Goal: Task Accomplishment & Management: Use online tool/utility

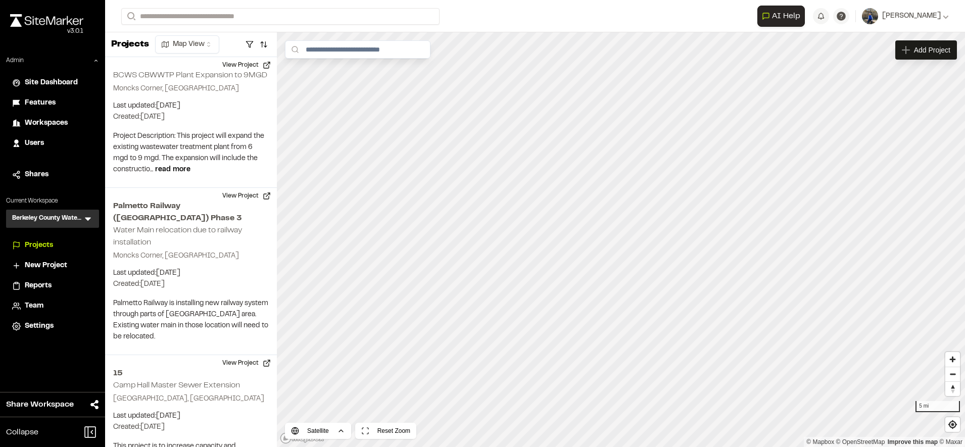
click at [38, 140] on span "Users" at bounding box center [34, 143] width 19 height 11
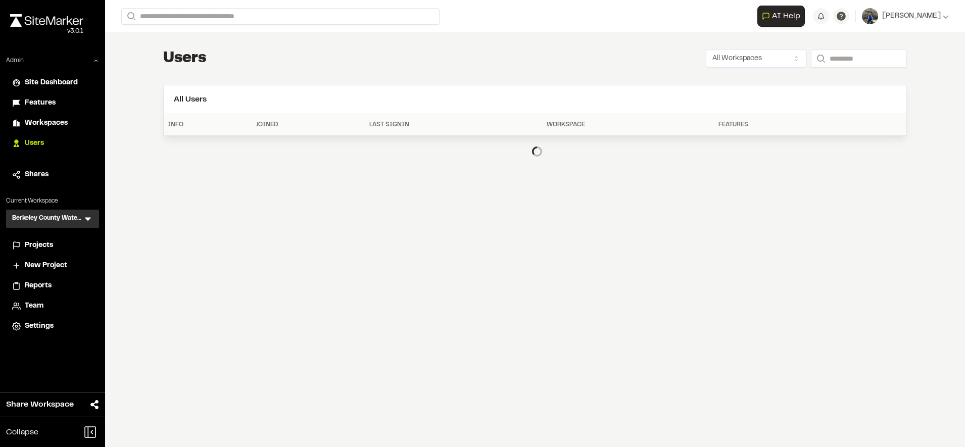
click at [28, 99] on span "Features" at bounding box center [40, 103] width 31 height 11
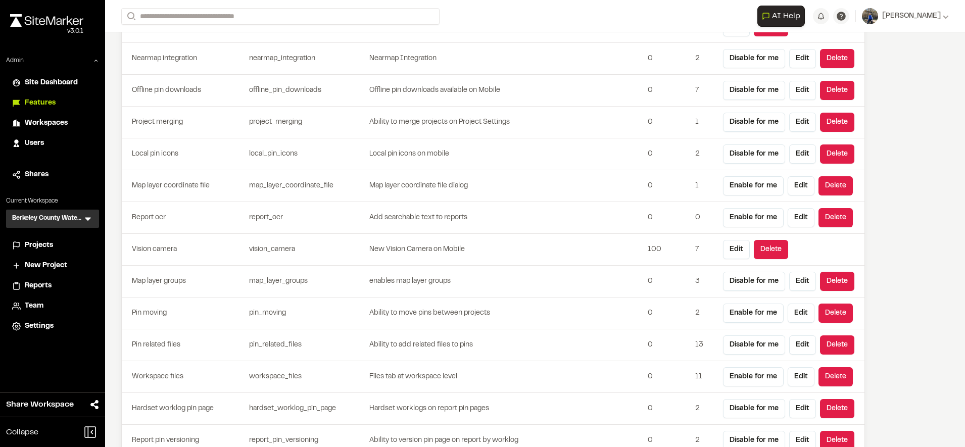
scroll to position [2970, 0]
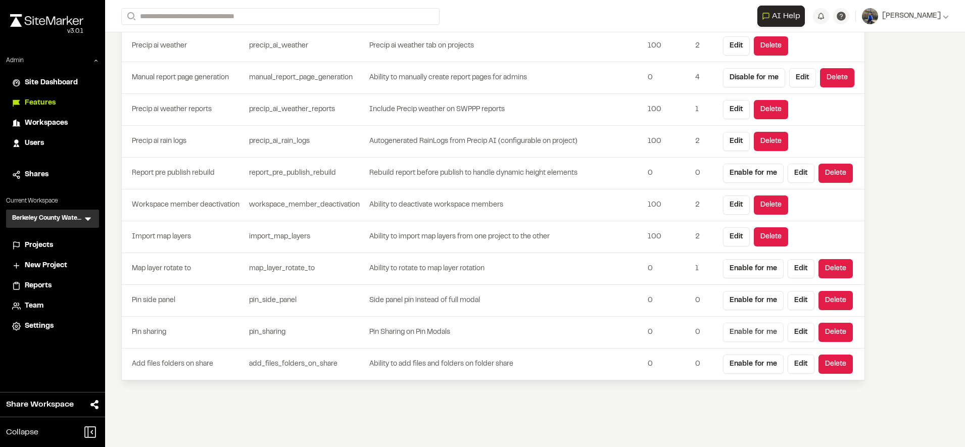
click at [747, 328] on button "Enable for me" at bounding box center [753, 332] width 61 height 19
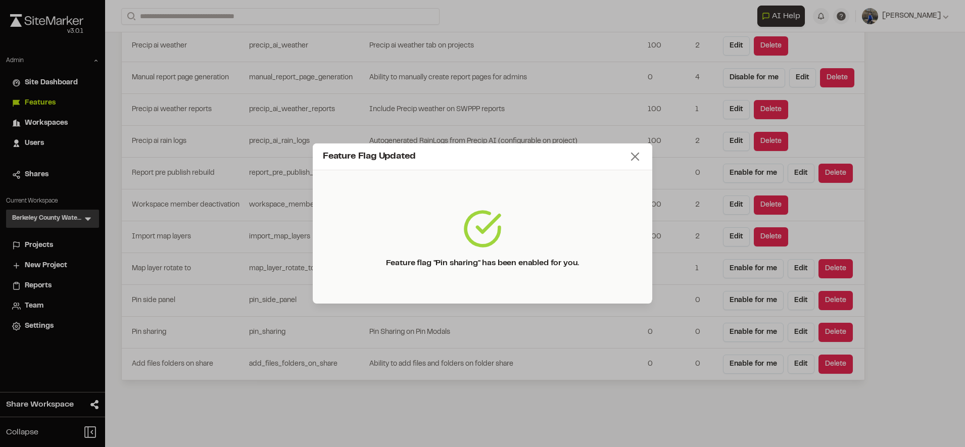
click at [634, 158] on line at bounding box center [635, 156] width 7 height 7
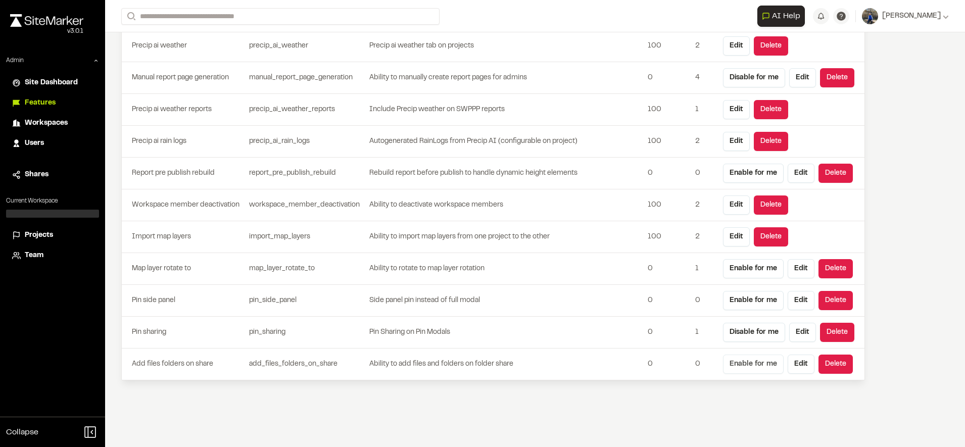
click at [746, 367] on button "Enable for me" at bounding box center [753, 364] width 61 height 19
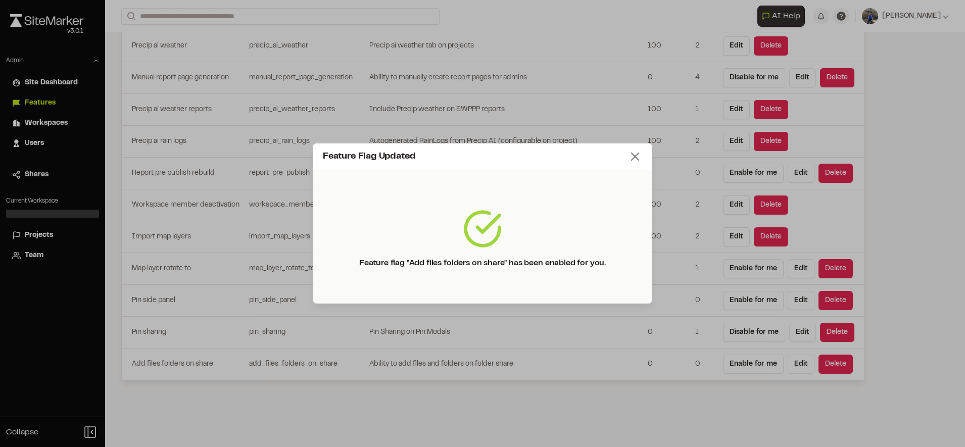
click at [631, 151] on icon at bounding box center [635, 157] width 14 height 14
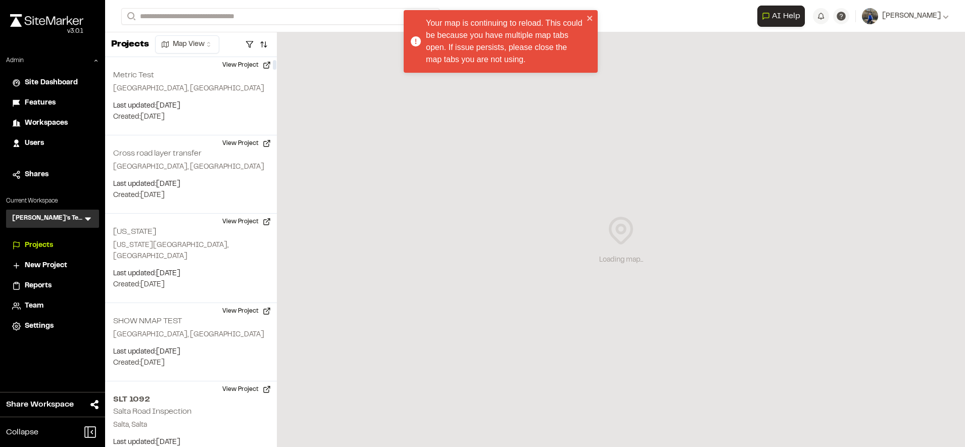
scroll to position [101, 0]
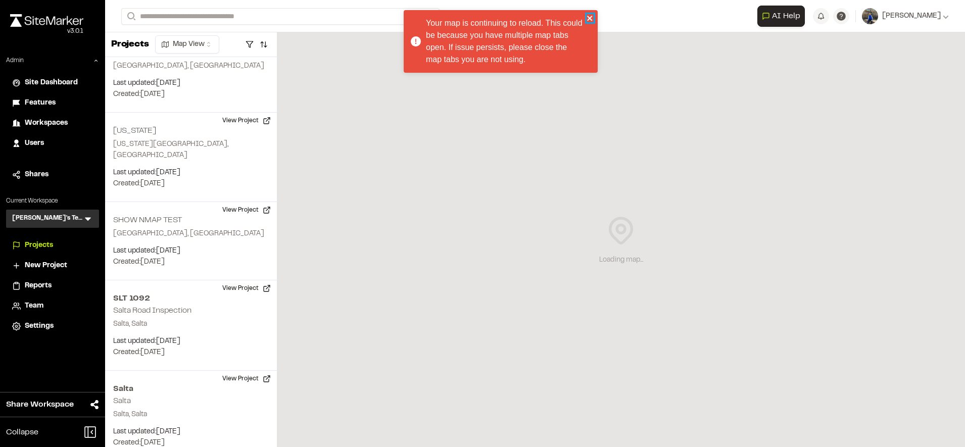
click at [591, 16] on icon "close" at bounding box center [590, 18] width 7 height 8
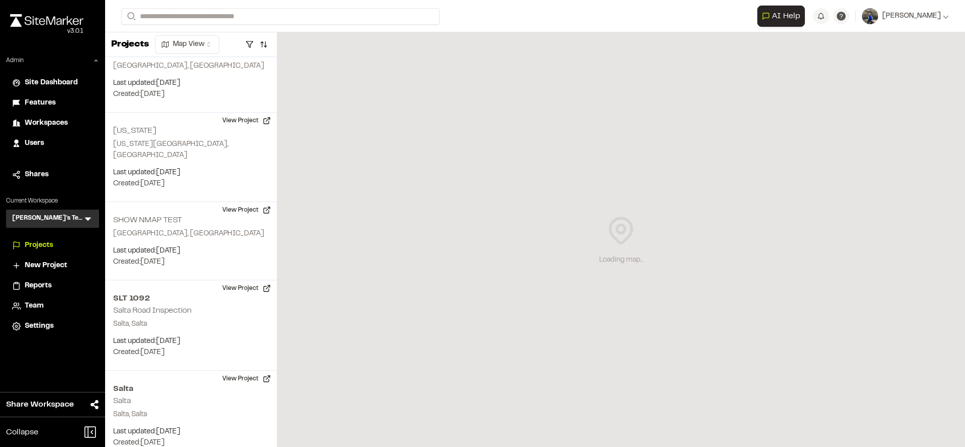
click at [38, 109] on li "Features" at bounding box center [52, 102] width 93 height 19
click at [41, 107] on span "Features" at bounding box center [40, 103] width 31 height 11
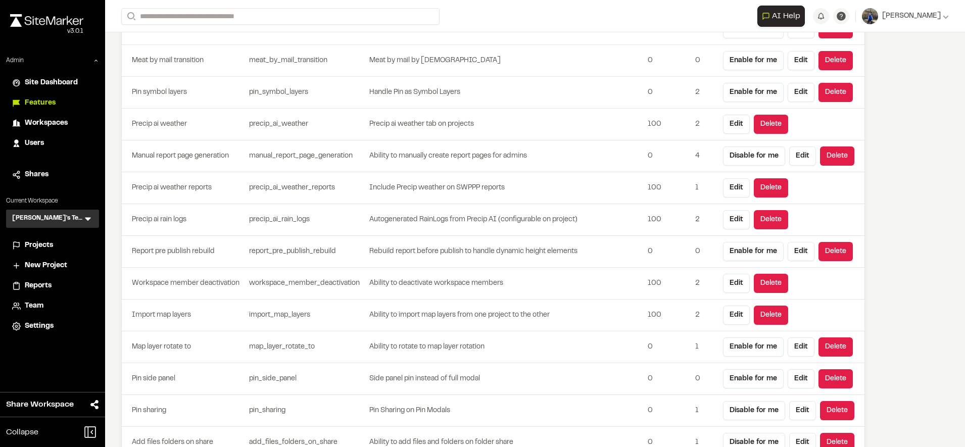
scroll to position [2970, 0]
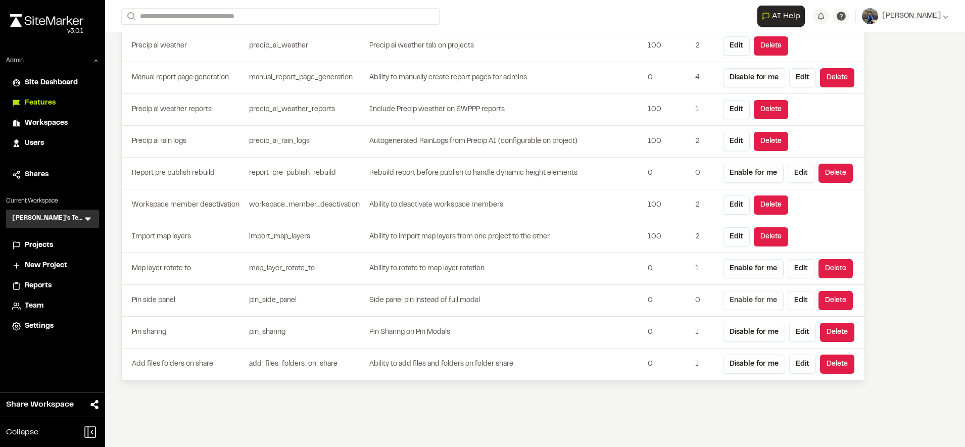
click at [747, 301] on button "Enable for me" at bounding box center [753, 300] width 61 height 19
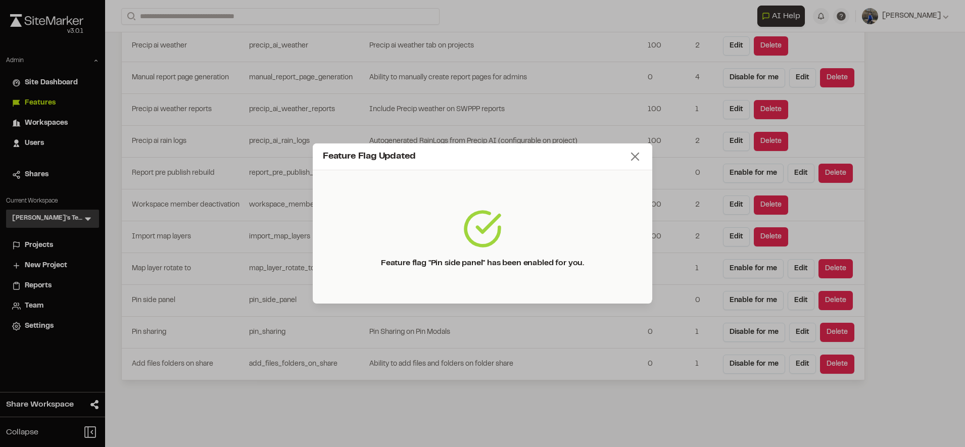
click at [641, 159] on icon at bounding box center [635, 157] width 14 height 14
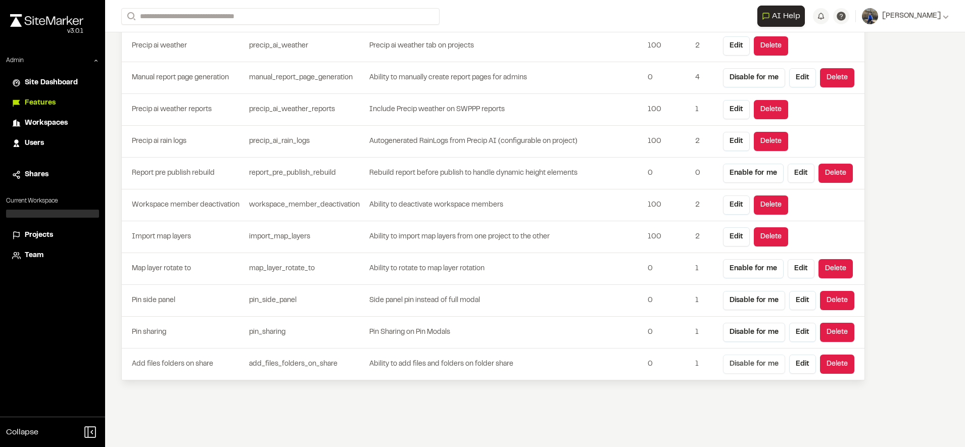
click at [750, 363] on button "Disable for me" at bounding box center [754, 364] width 62 height 19
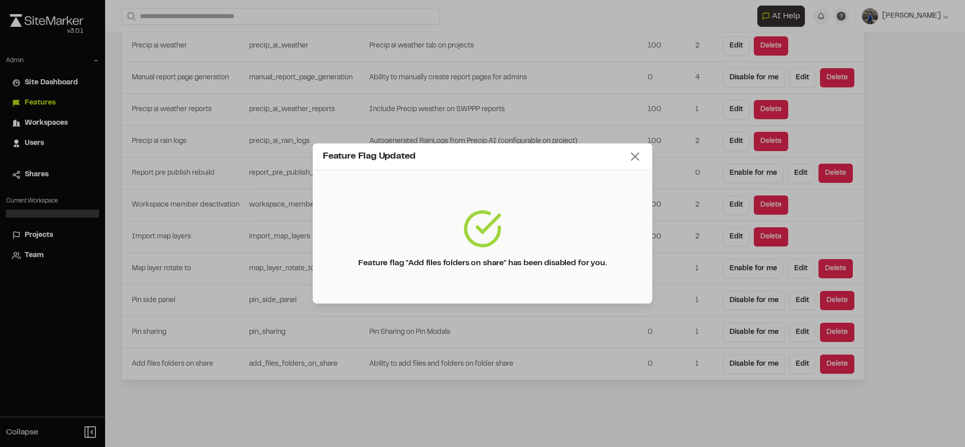
click at [632, 155] on icon at bounding box center [635, 157] width 14 height 14
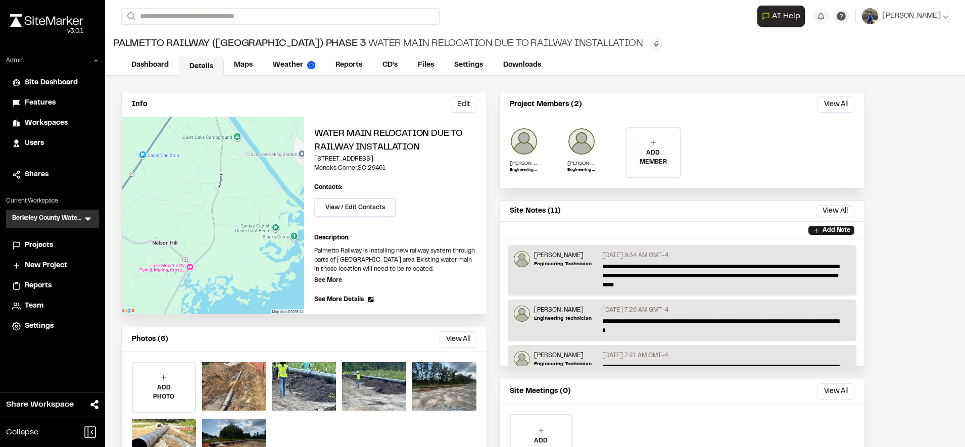
click at [81, 123] on div "Workspaces" at bounding box center [59, 123] width 68 height 11
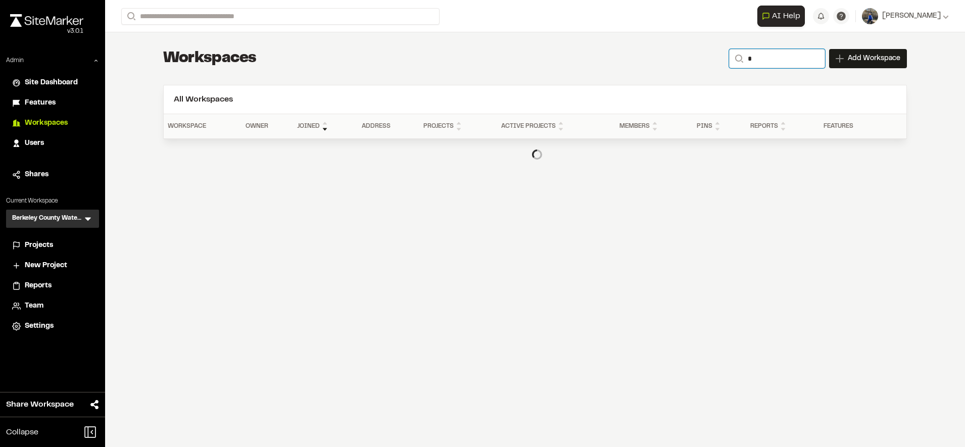
click at [775, 50] on input "*" at bounding box center [777, 58] width 96 height 19
type input "**********"
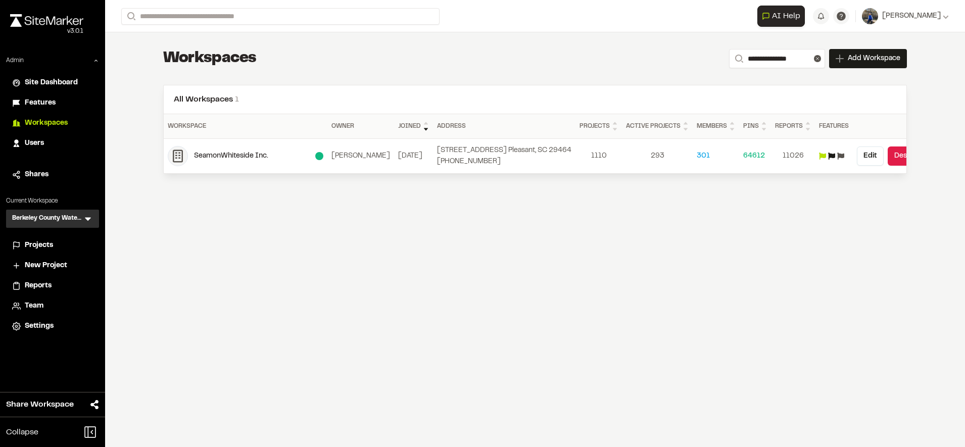
click at [237, 159] on div "SeamonWhiteside Inc." at bounding box center [254, 156] width 121 height 11
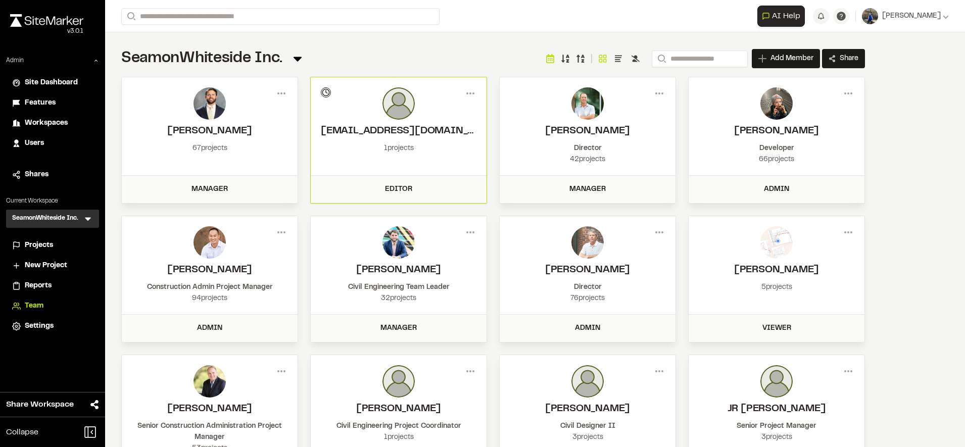
click at [35, 247] on span "Projects" at bounding box center [39, 245] width 28 height 11
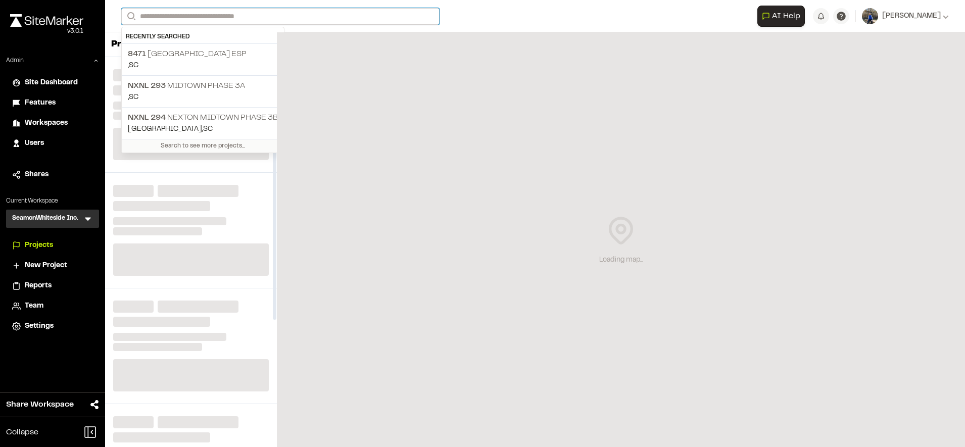
paste input "**********"
click at [275, 16] on input "**********" at bounding box center [280, 16] width 318 height 17
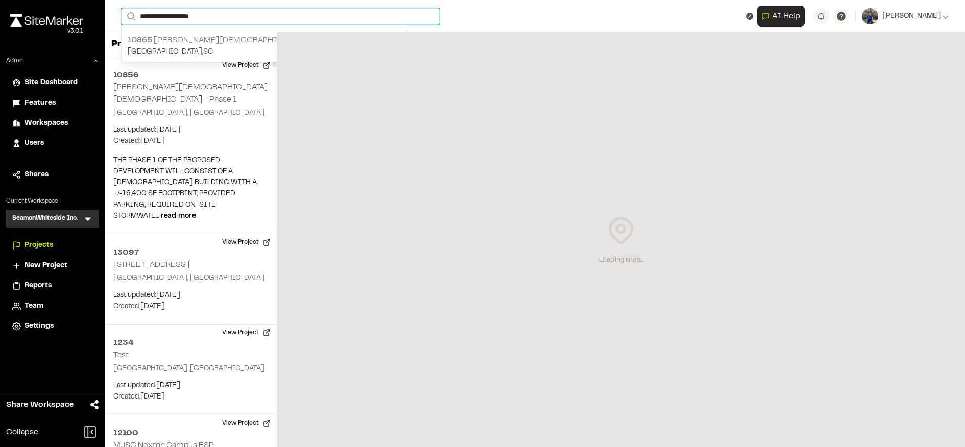
type input "**********"
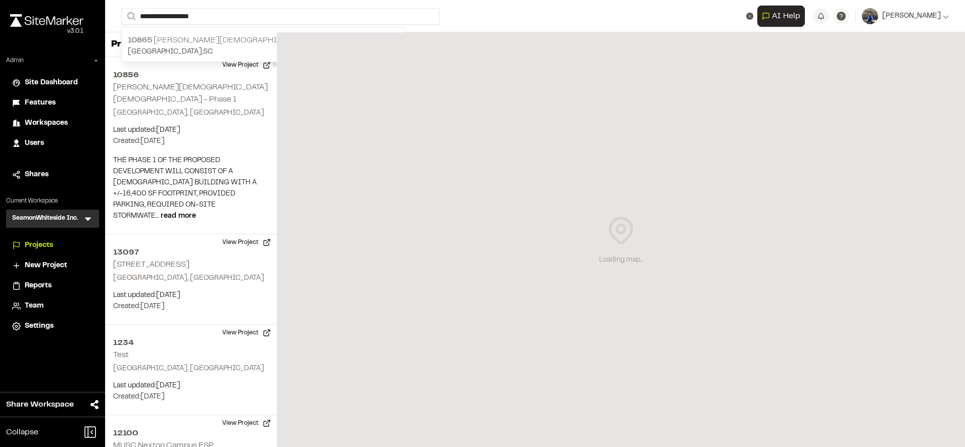
click at [213, 39] on p "10865 Christ Church Anglican" at bounding box center [263, 40] width 271 height 12
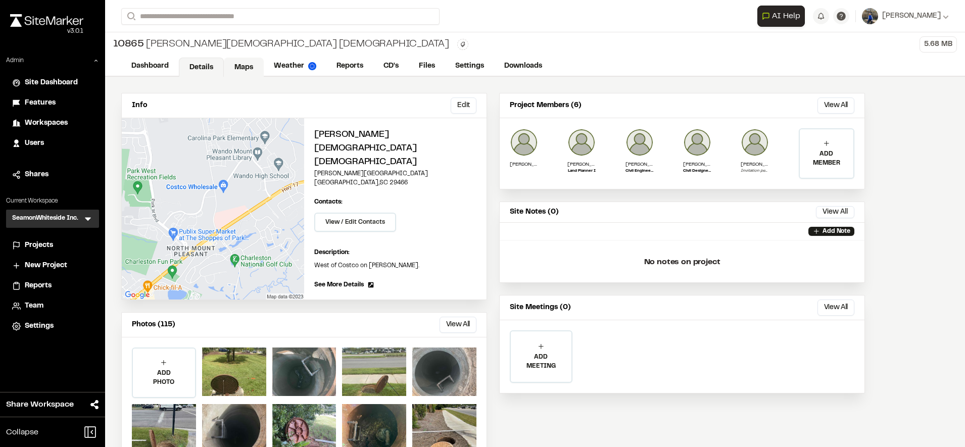
click at [236, 64] on link "Maps" at bounding box center [244, 67] width 40 height 19
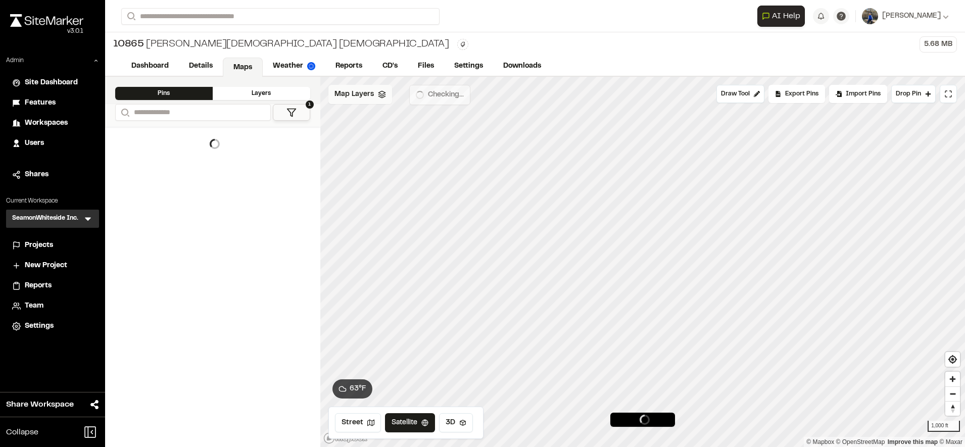
click at [367, 99] on span "Map Layers" at bounding box center [353, 94] width 39 height 11
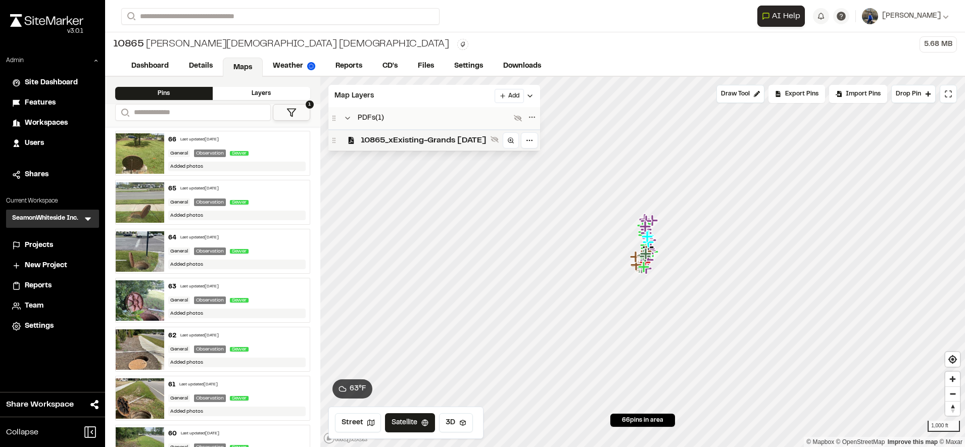
click at [393, 134] on span "10865_xExisting-Grands 2023-12-18" at bounding box center [424, 140] width 126 height 12
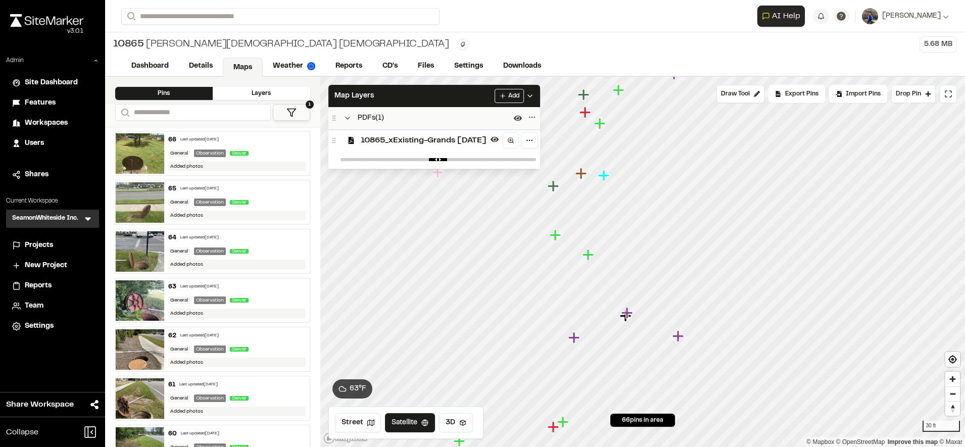
click at [433, 138] on span "10865_xExisting-Grands 2023-12-18" at bounding box center [424, 140] width 126 height 12
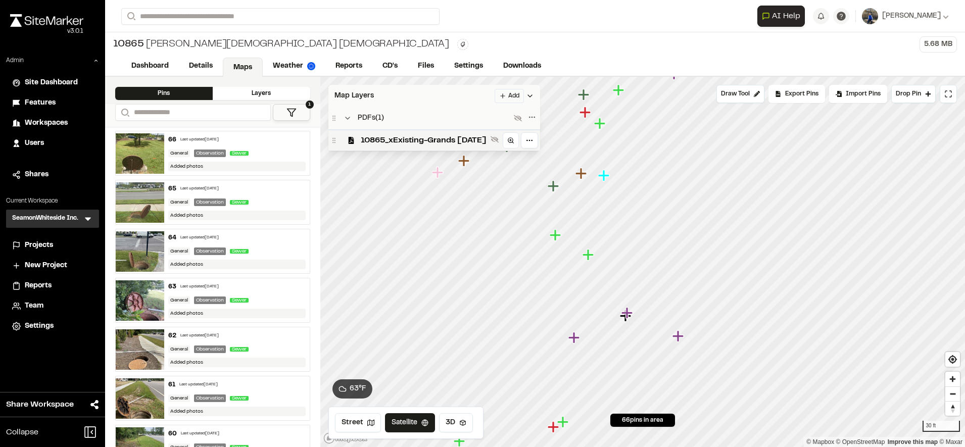
click at [452, 95] on div "Map Layers Add" at bounding box center [434, 96] width 212 height 22
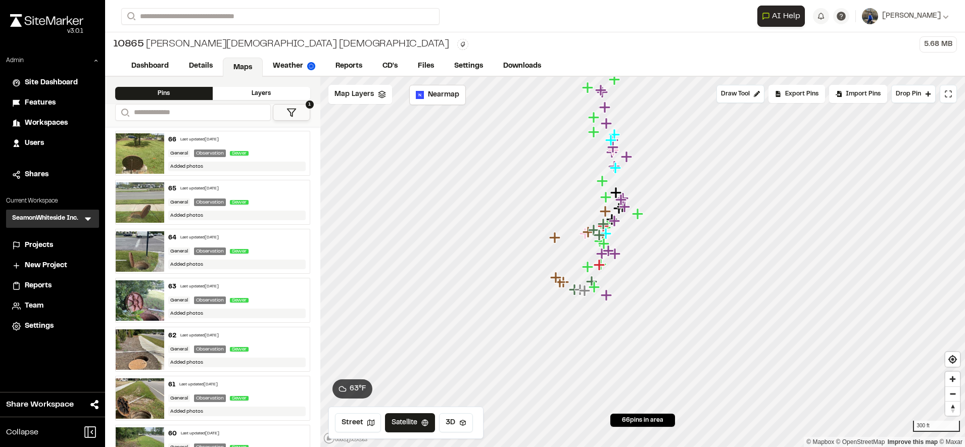
drag, startPoint x: 644, startPoint y: 306, endPoint x: 617, endPoint y: 259, distance: 54.8
click at [617, 259] on icon "Map marker" at bounding box center [615, 254] width 13 height 13
click at [372, 91] on span "Map Layers" at bounding box center [353, 94] width 39 height 11
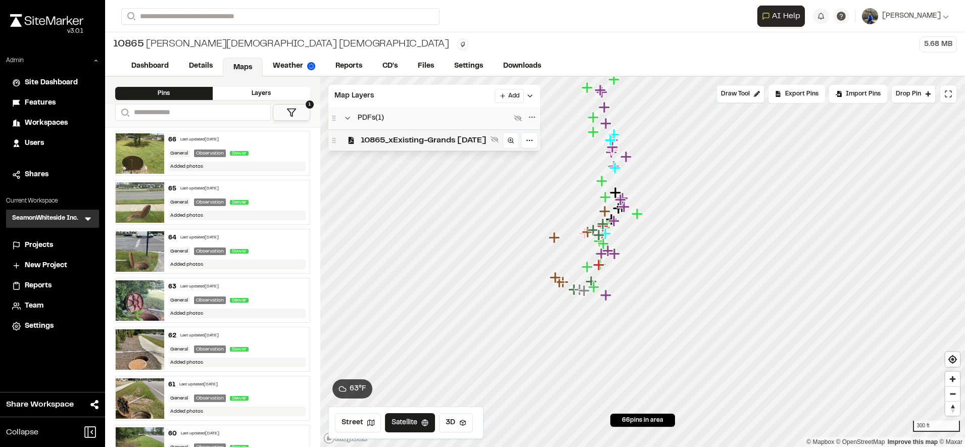
click at [375, 140] on span "10865_xExisting-Grands 2023-12-18" at bounding box center [424, 140] width 126 height 12
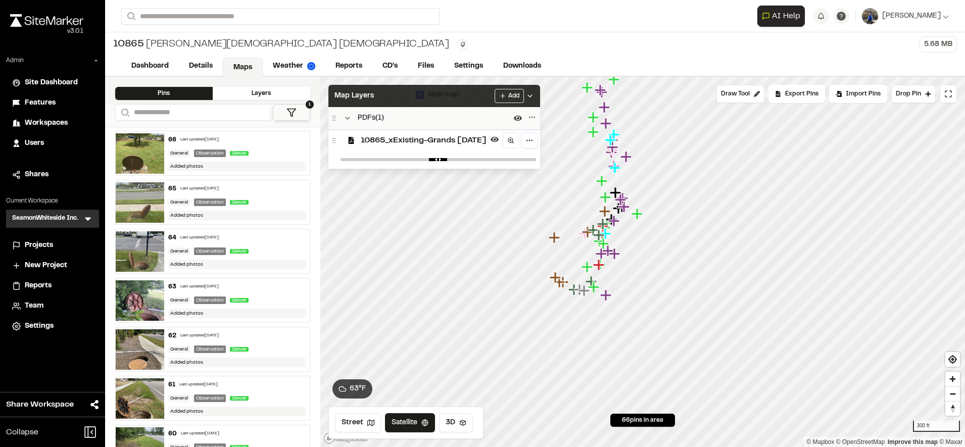
click at [439, 93] on div "Map Layers Add" at bounding box center [434, 96] width 212 height 22
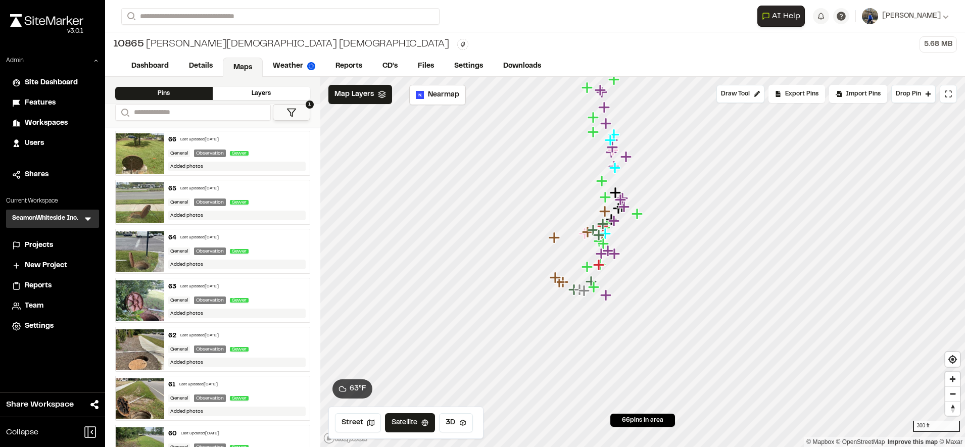
click at [275, 94] on div "Layers" at bounding box center [262, 93] width 98 height 13
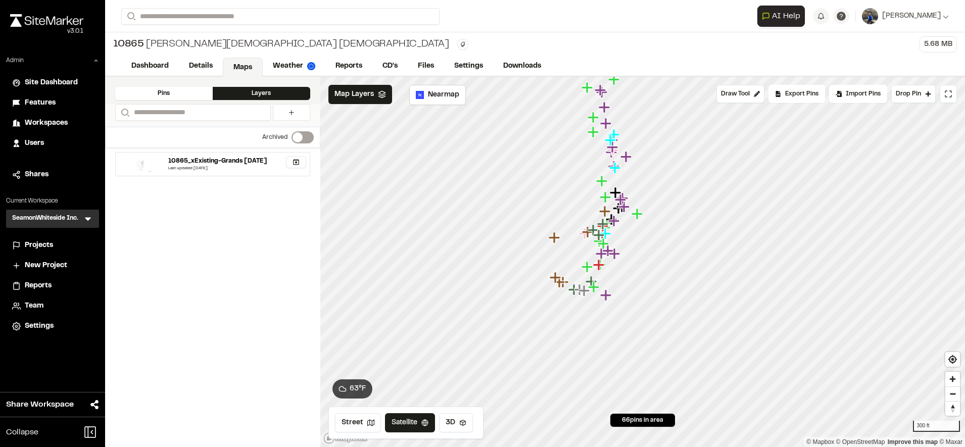
click at [303, 134] on label "Switch label" at bounding box center [303, 137] width 22 height 12
click at [303, 136] on span at bounding box center [298, 137] width 10 height 10
click at [606, 55] on div "10865 Christ Church Anglican 5.68 MB" at bounding box center [535, 44] width 860 height 24
click at [355, 99] on span "Map Layers" at bounding box center [353, 94] width 39 height 11
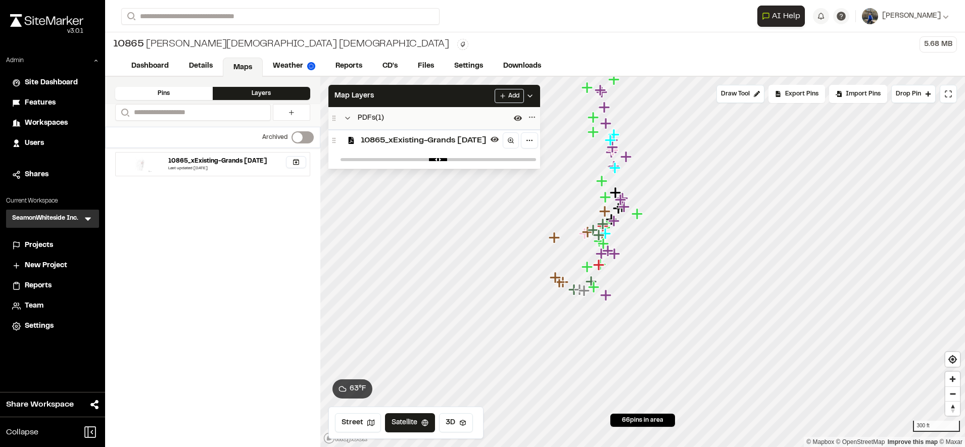
click at [415, 142] on span "10865_xExisting-Grands 2023-12-18" at bounding box center [424, 140] width 126 height 12
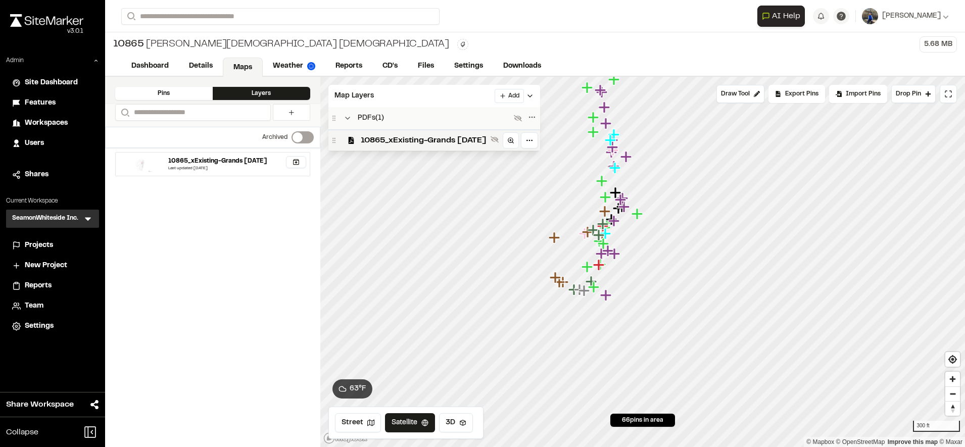
click at [415, 142] on span "10865_xExisting-Grands 2023-12-18" at bounding box center [424, 140] width 126 height 12
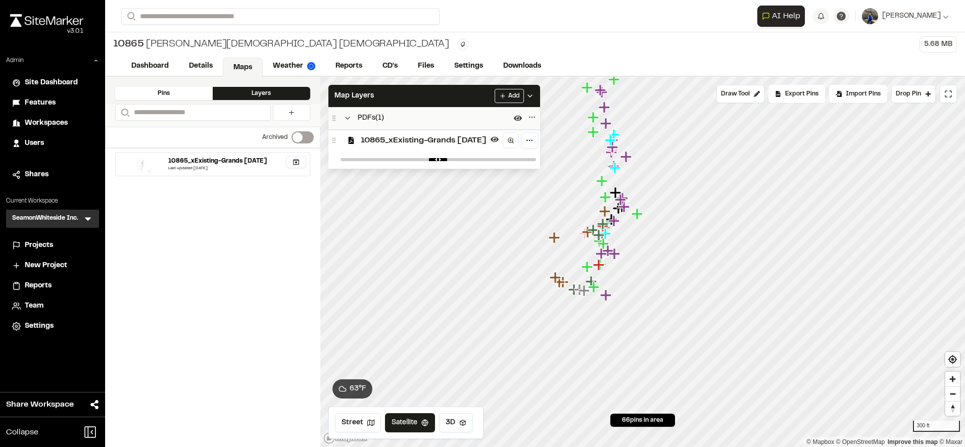
click at [303, 133] on label "Switch label" at bounding box center [303, 137] width 22 height 12
click at [303, 133] on span at bounding box center [298, 137] width 10 height 10
click at [56, 128] on span "Workspaces" at bounding box center [46, 123] width 43 height 11
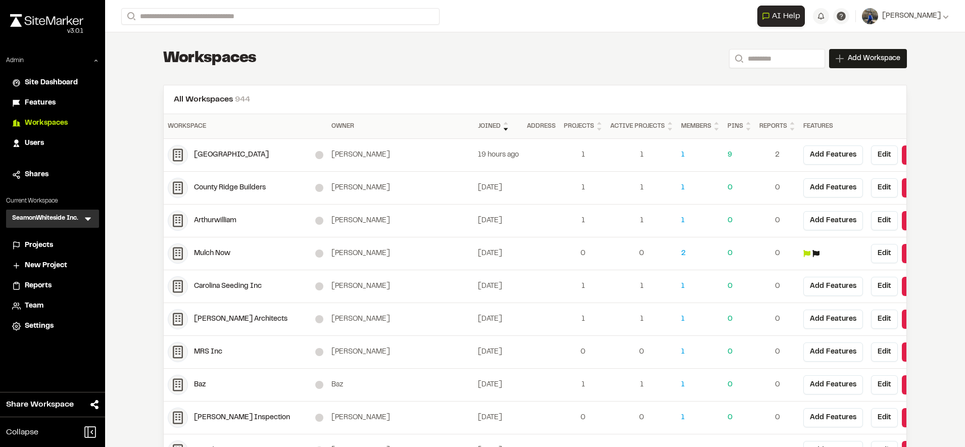
click at [34, 137] on li "Users" at bounding box center [52, 143] width 93 height 19
click at [789, 53] on input "Search" at bounding box center [777, 58] width 96 height 19
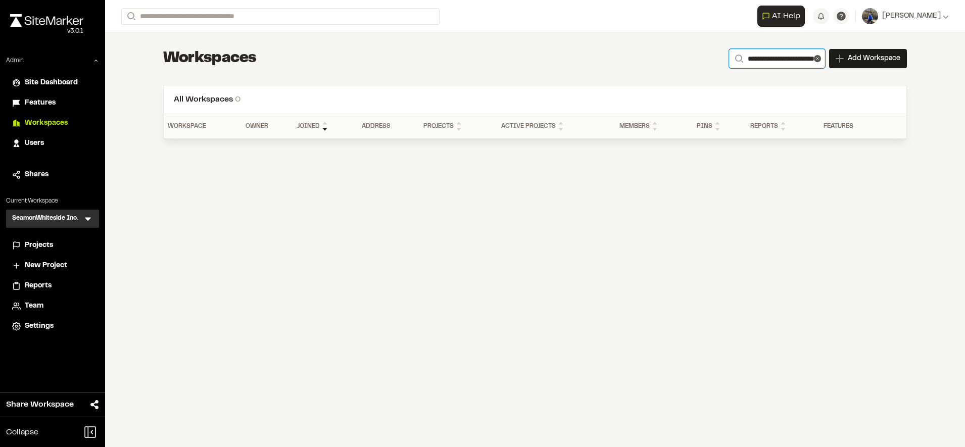
click at [753, 56] on input "**********" at bounding box center [777, 58] width 96 height 19
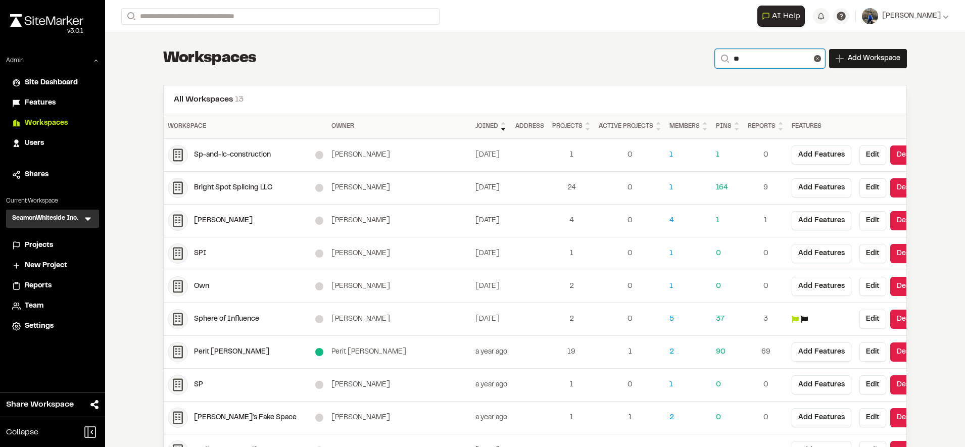
type input "**********"
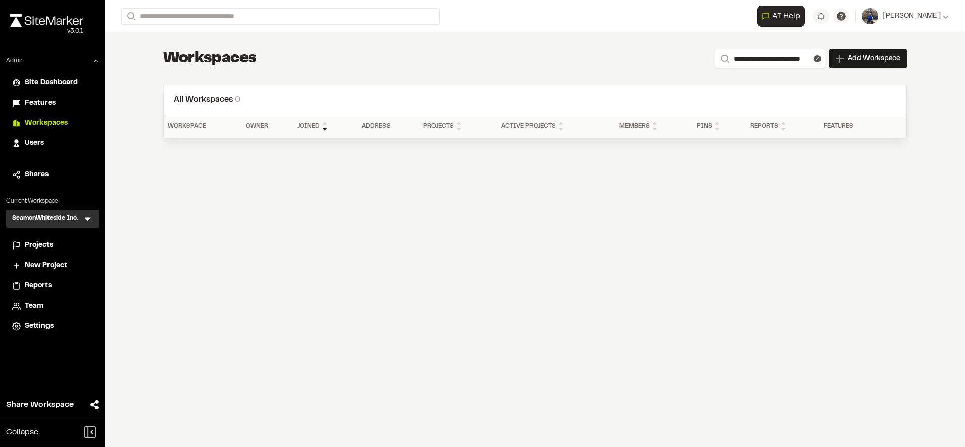
click at [43, 149] on span "Users" at bounding box center [34, 143] width 19 height 11
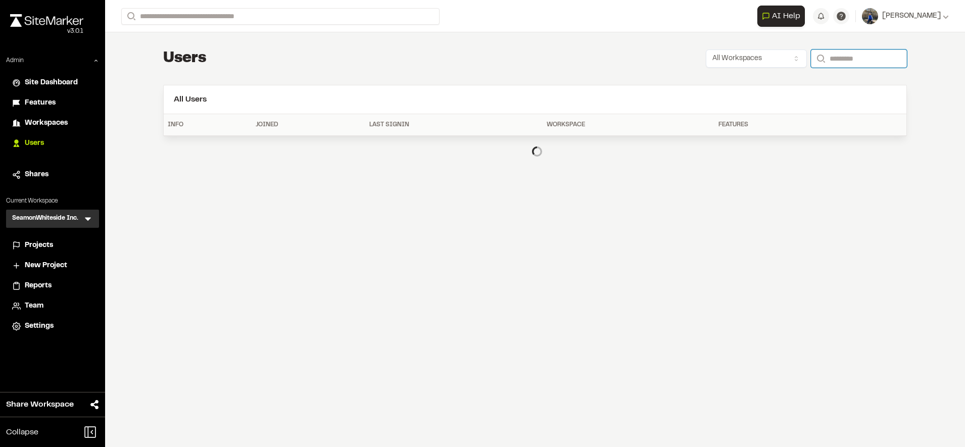
click at [825, 64] on input "Search" at bounding box center [859, 59] width 96 height 18
type input "**********"
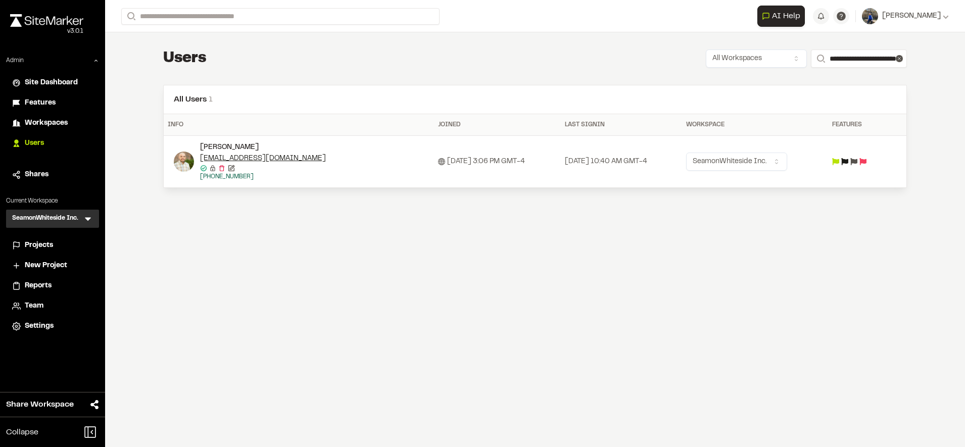
click at [177, 162] on img at bounding box center [184, 162] width 20 height 20
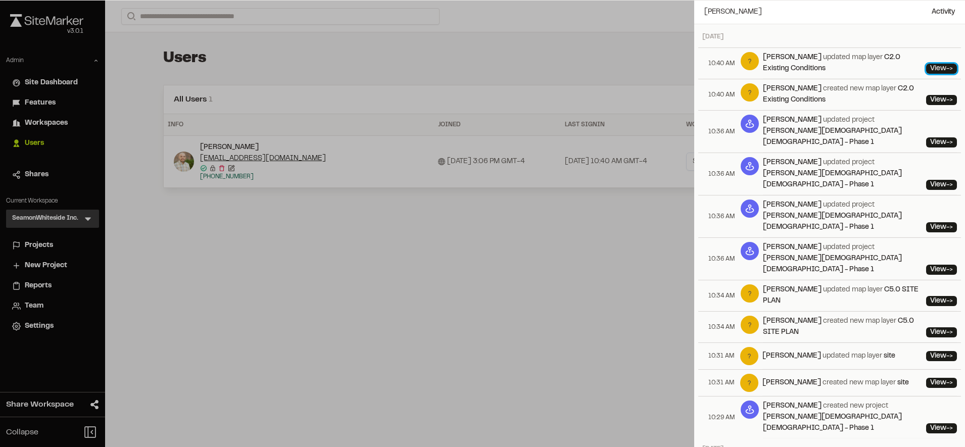
click at [933, 69] on link "View ->" at bounding box center [941, 69] width 31 height 10
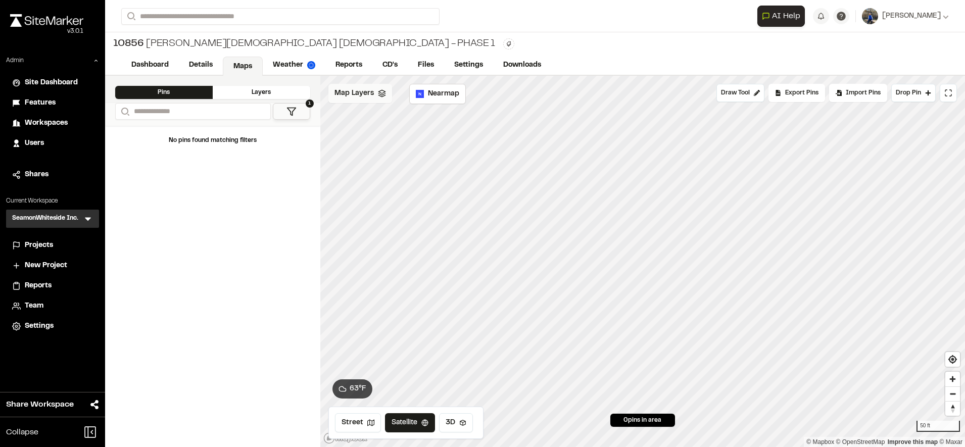
click at [369, 88] on span "Map Layers" at bounding box center [353, 93] width 39 height 11
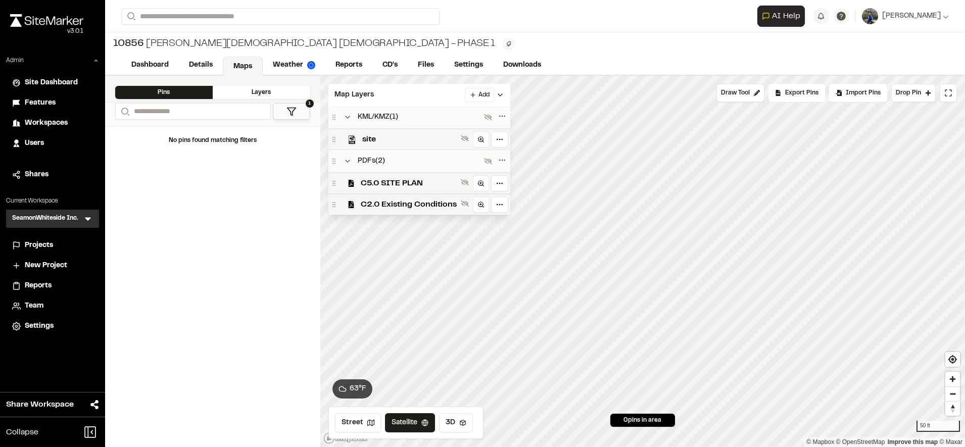
click at [438, 34] on div "10856 Christ Church Anglican - Phase 1" at bounding box center [535, 43] width 860 height 23
click at [423, 202] on span "C2.0 Existing Conditions" at bounding box center [409, 205] width 96 height 12
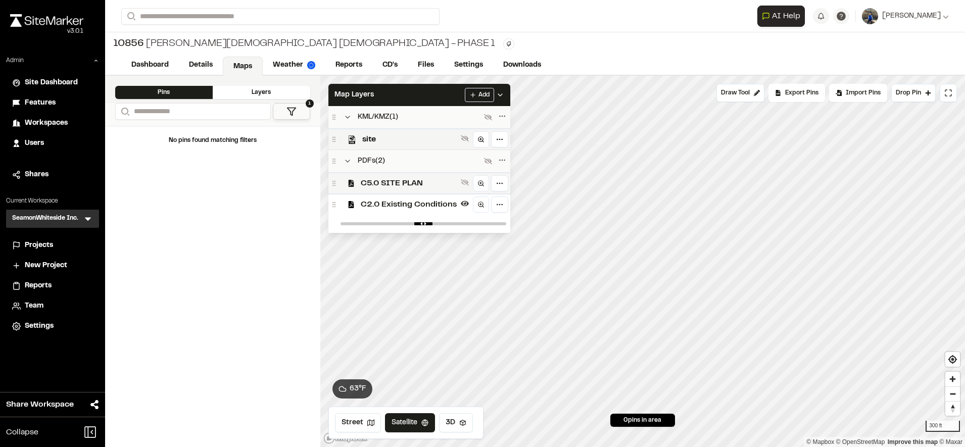
click at [424, 184] on span "C5.0 SITE PLAN" at bounding box center [409, 183] width 96 height 12
click at [92, 217] on icon at bounding box center [88, 219] width 10 height 10
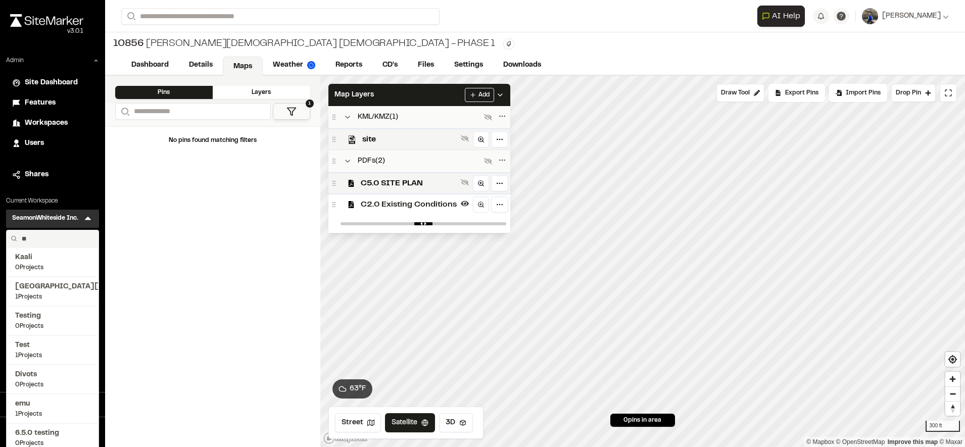
click at [60, 244] on input "**" at bounding box center [56, 238] width 77 height 17
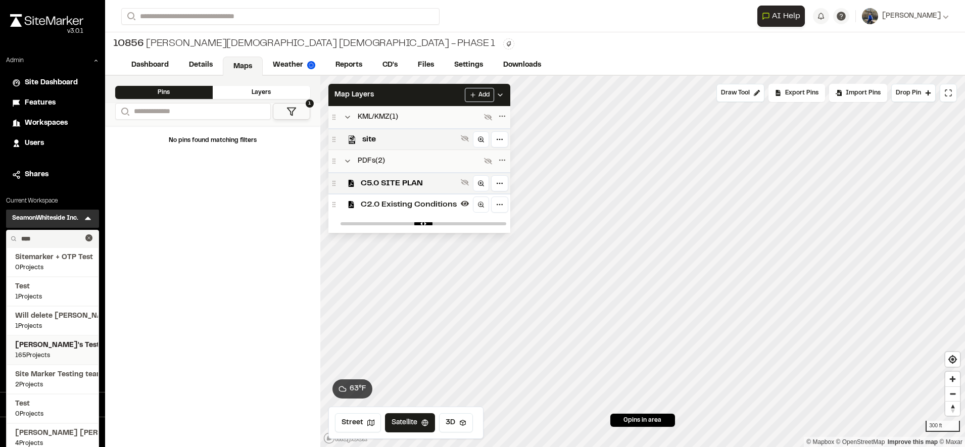
type input "****"
click at [45, 341] on span "[PERSON_NAME]'s Test" at bounding box center [52, 345] width 75 height 11
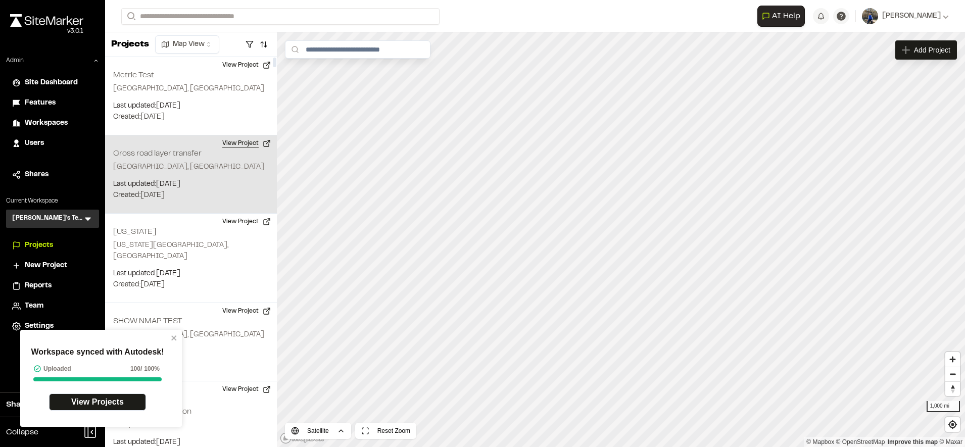
click at [233, 141] on button "View Project" at bounding box center [246, 143] width 61 height 16
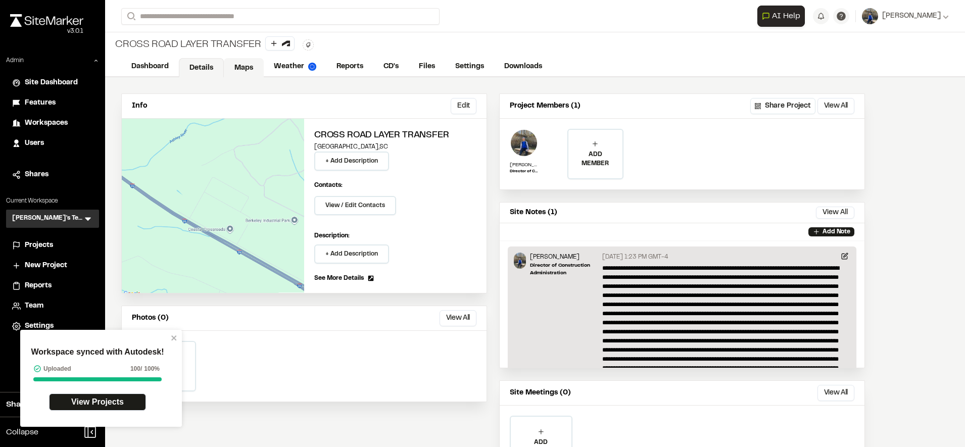
click at [237, 68] on link "Maps" at bounding box center [244, 67] width 40 height 19
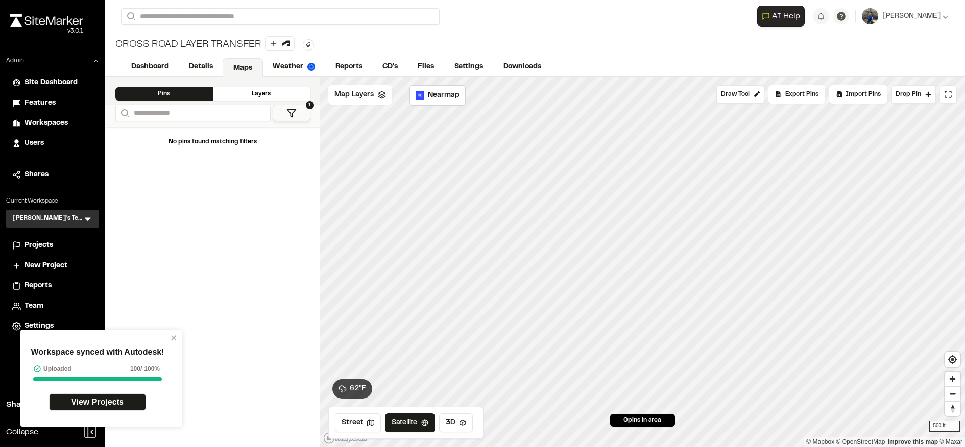
click at [368, 100] on span "Map Layers" at bounding box center [353, 94] width 39 height 11
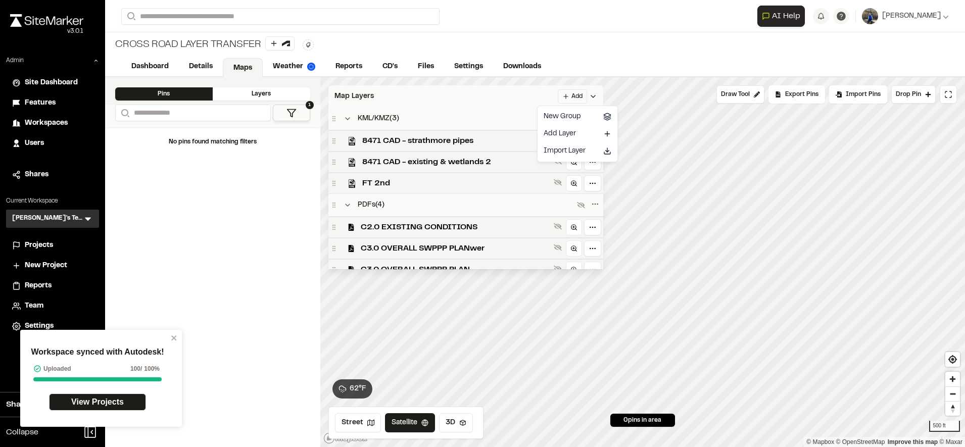
click at [599, 100] on html "Workspace synced with Autodesk! Uploaded 100 / 100% View Projects Close sidebar…" at bounding box center [482, 223] width 965 height 447
click at [580, 130] on link "Add Layer" at bounding box center [578, 133] width 76 height 17
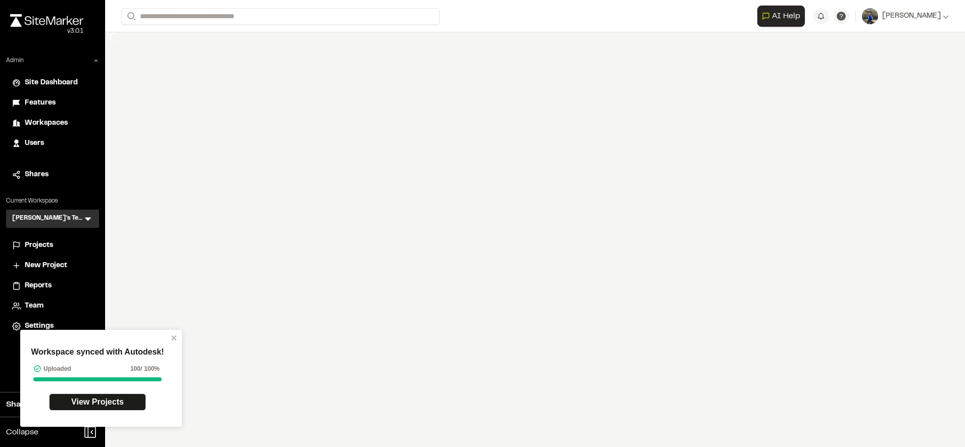
select select "**"
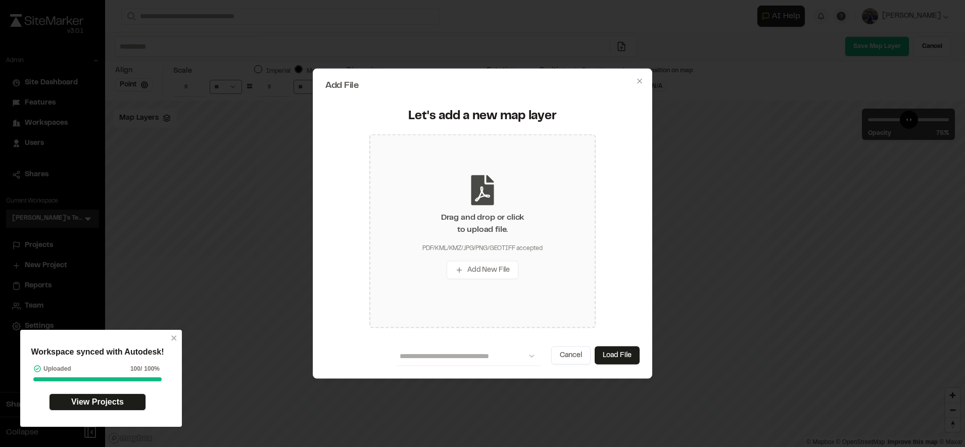
click at [523, 213] on div "Drag and drop or click to upload file." at bounding box center [482, 224] width 83 height 24
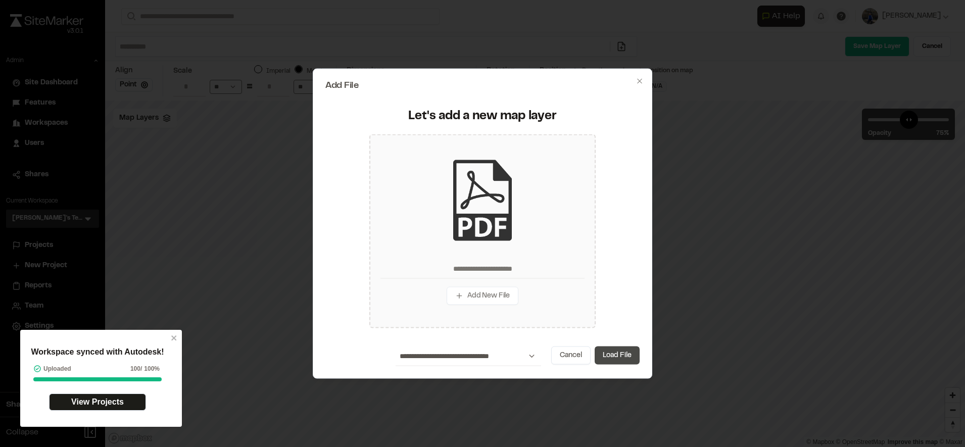
click at [616, 357] on button "Load File" at bounding box center [617, 356] width 45 height 18
type input "**********"
type input "****"
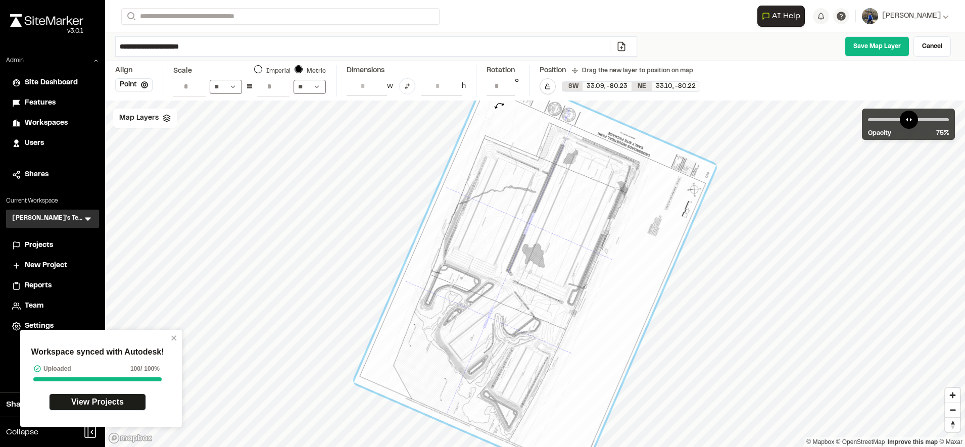
type input "**********"
drag, startPoint x: 710, startPoint y: 149, endPoint x: 496, endPoint y: 106, distance: 218.5
click at [496, 106] on div at bounding box center [535, 273] width 362 height 413
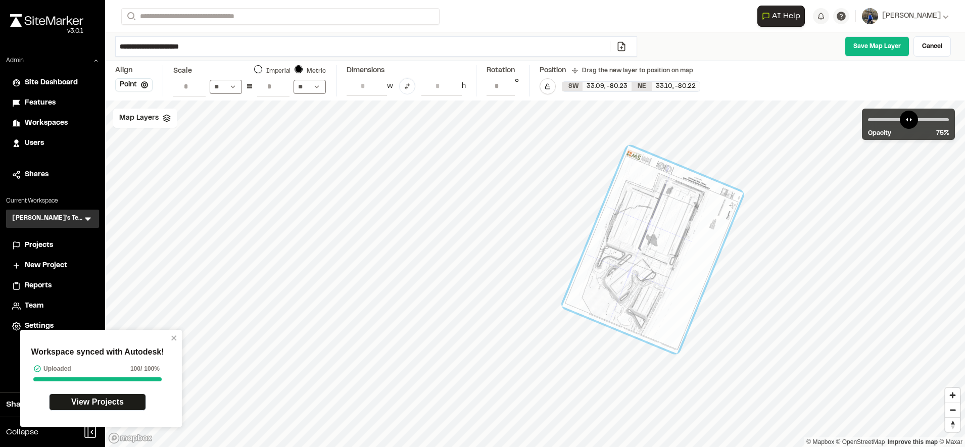
click at [262, 70] on button "Imperial" at bounding box center [258, 69] width 8 height 8
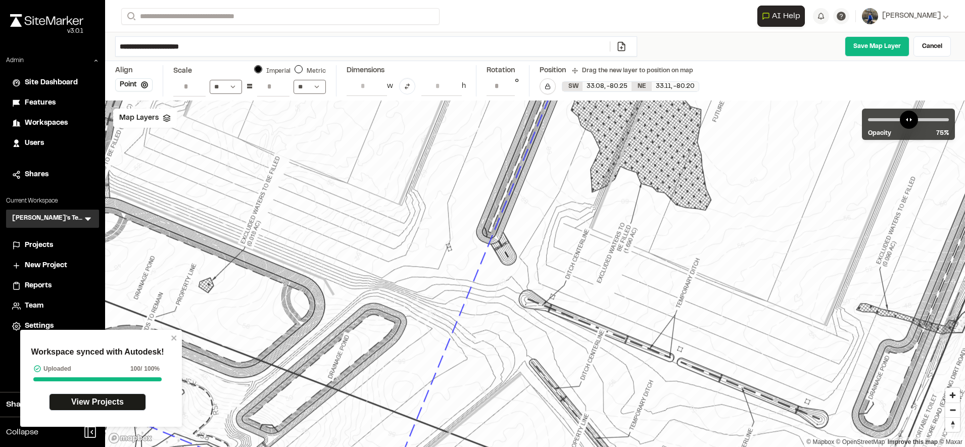
click at [271, 86] on input "***" at bounding box center [273, 86] width 32 height 19
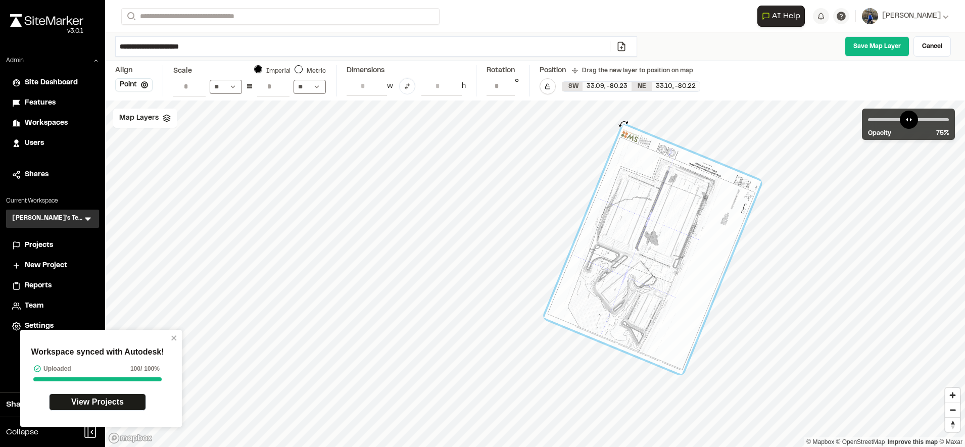
type input "**"
type input "**********"
drag, startPoint x: 623, startPoint y: 124, endPoint x: 614, endPoint y: 126, distance: 9.9
click at [614, 126] on div at bounding box center [612, 122] width 10 height 10
click at [877, 39] on link "Save Map Layer" at bounding box center [877, 46] width 65 height 20
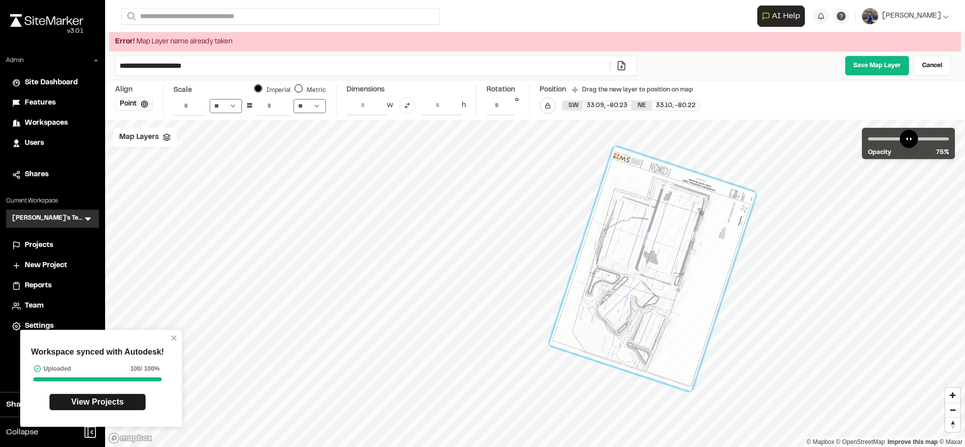
click at [384, 71] on input "**********" at bounding box center [363, 65] width 494 height 19
type input "**********"
click at [860, 68] on link "Save Map Layer" at bounding box center [877, 66] width 65 height 20
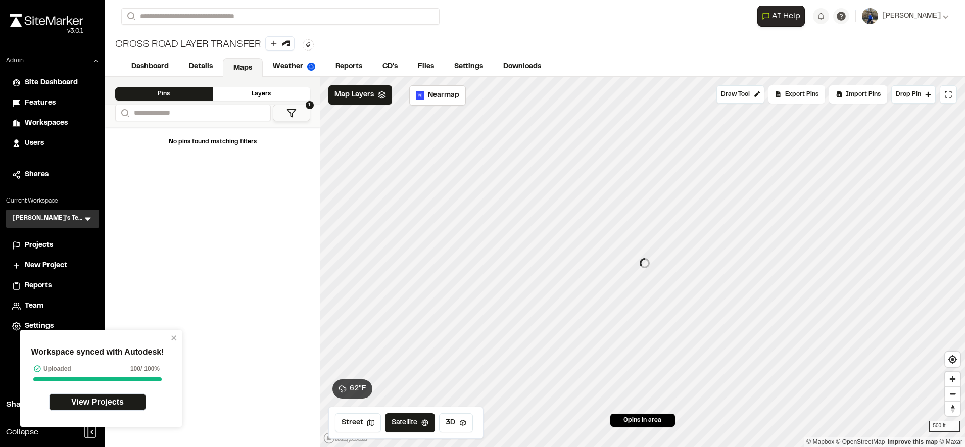
click at [377, 89] on div "Map Layers" at bounding box center [360, 94] width 64 height 19
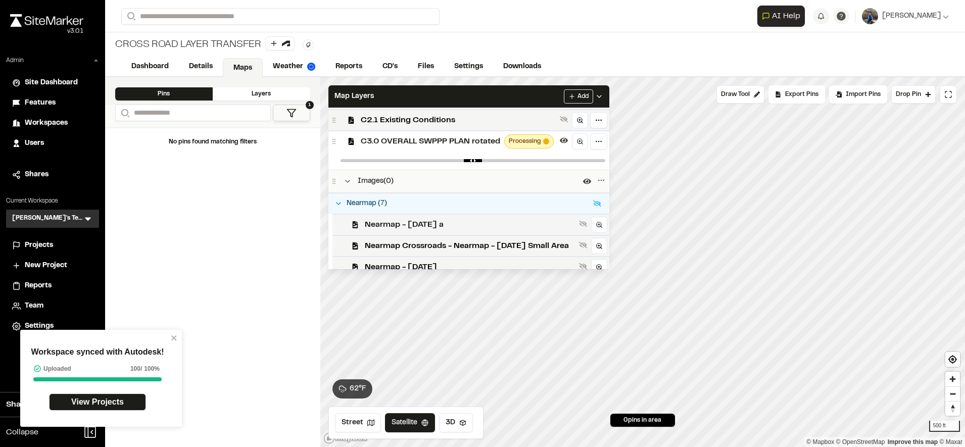
scroll to position [170, 0]
click at [487, 150] on div "C3.0 OVERALL SWPPP PLAN rotated Processing" at bounding box center [468, 141] width 281 height 21
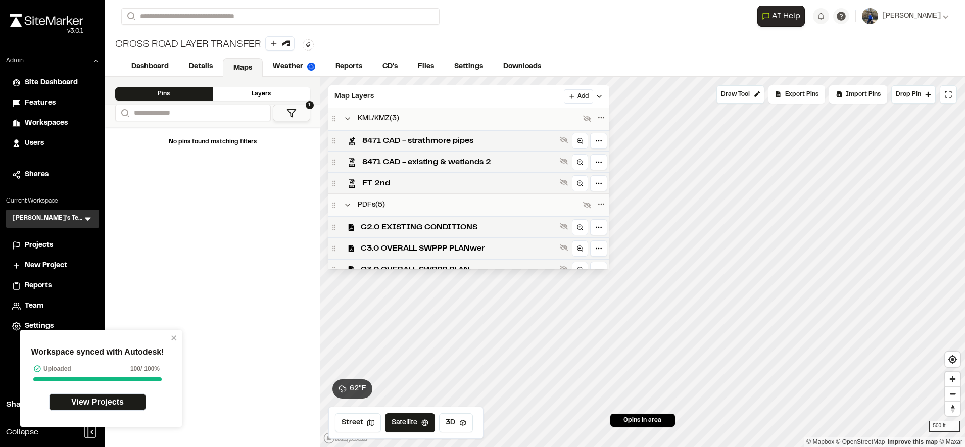
click at [487, 150] on div "8471 CAD - strathmore pipes" at bounding box center [468, 140] width 281 height 21
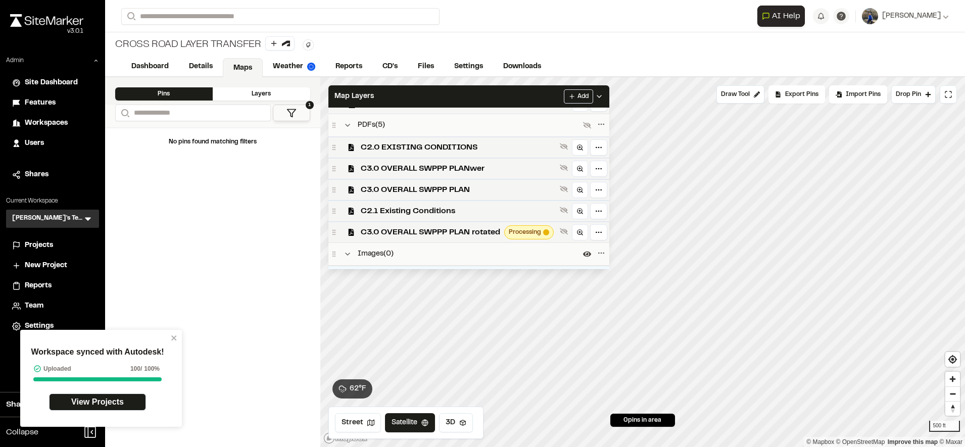
scroll to position [86, 0]
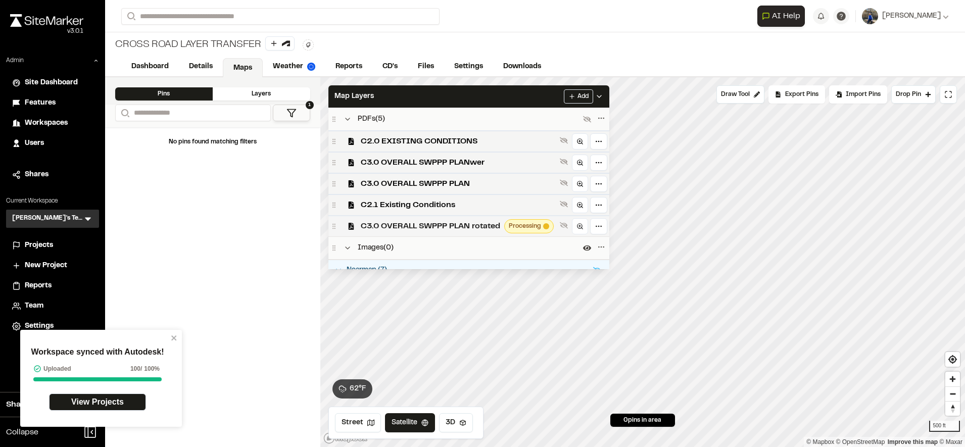
click at [476, 218] on div "C3.0 OVERALL SWPPP PLAN rotated Processing" at bounding box center [468, 225] width 281 height 21
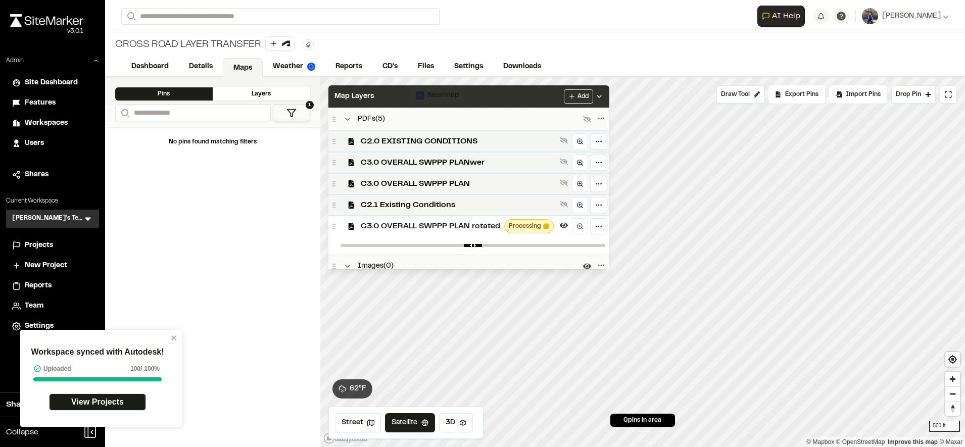
click at [519, 99] on div "Map Layers Add" at bounding box center [468, 96] width 281 height 22
